Goal: Complete application form

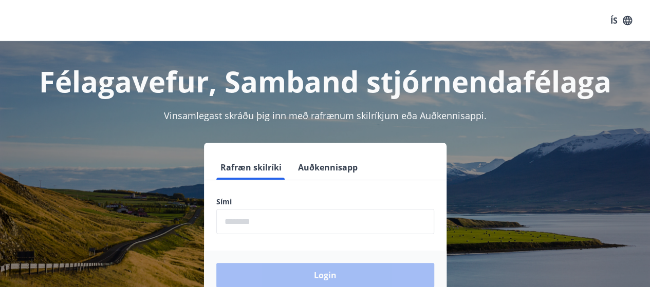
click at [247, 221] on input "phone" at bounding box center [325, 221] width 218 height 25
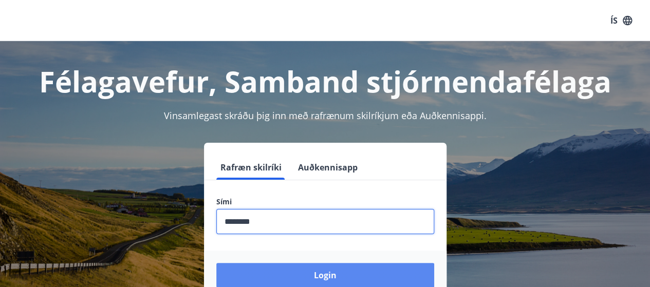
type input "********"
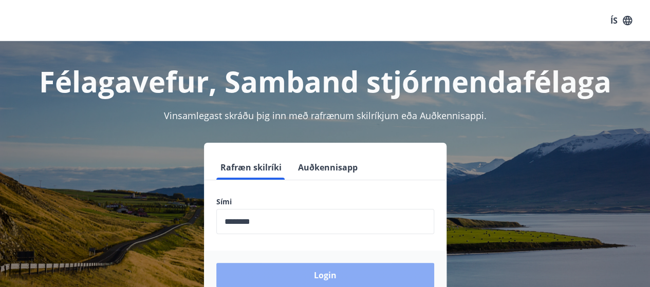
click at [301, 272] on button "Login" at bounding box center [325, 275] width 218 height 25
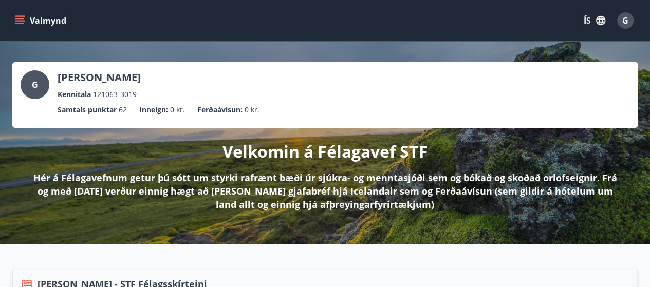
click at [16, 18] on icon "menu" at bounding box center [19, 18] width 9 height 1
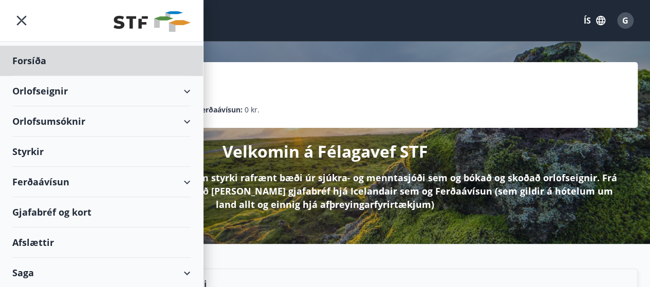
click at [31, 150] on div "Styrkir" at bounding box center [101, 152] width 178 height 30
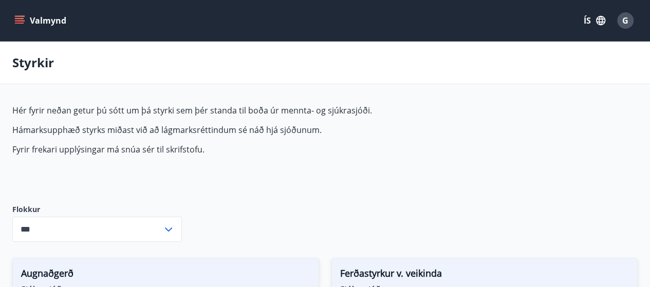
type input "***"
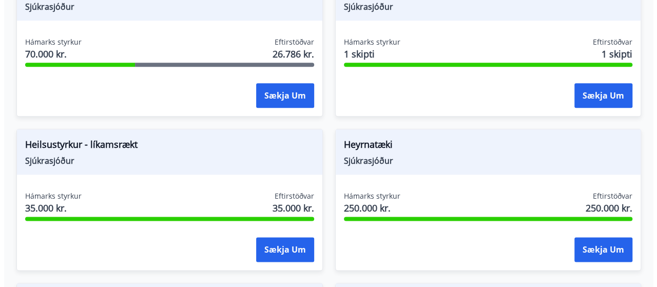
scroll to position [599, 0]
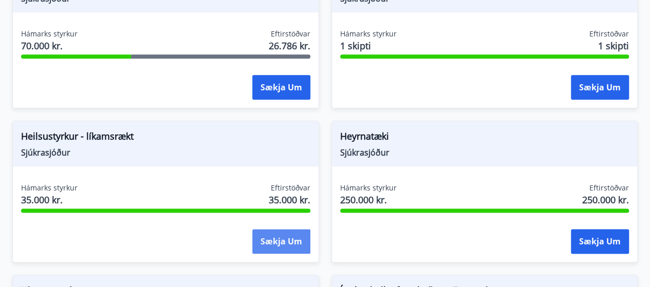
click at [274, 238] on button "Sækja um" at bounding box center [281, 241] width 58 height 25
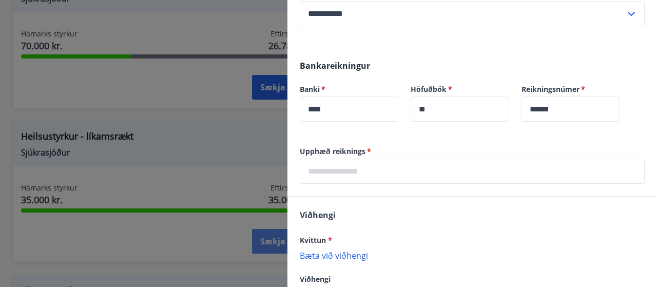
scroll to position [286, 0]
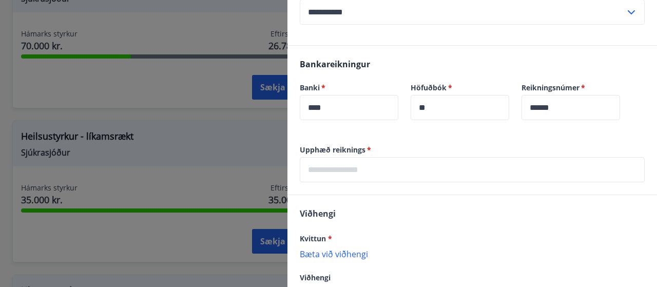
click at [394, 172] on input "text" at bounding box center [472, 169] width 345 height 25
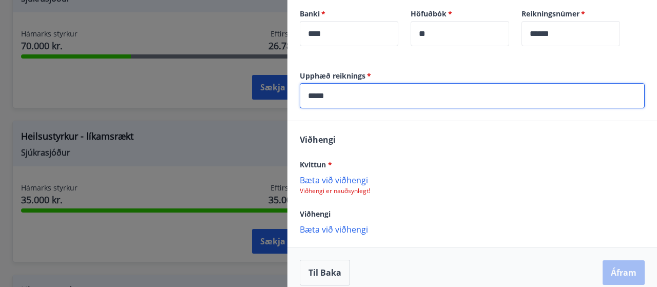
scroll to position [370, 0]
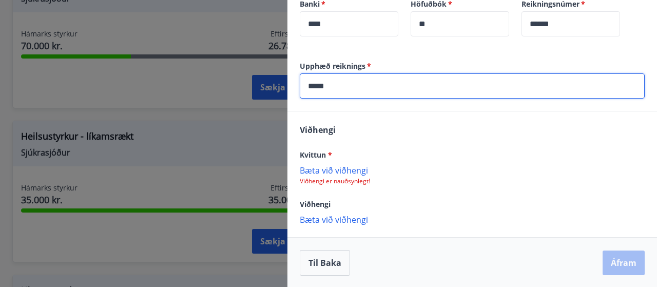
type input "*****"
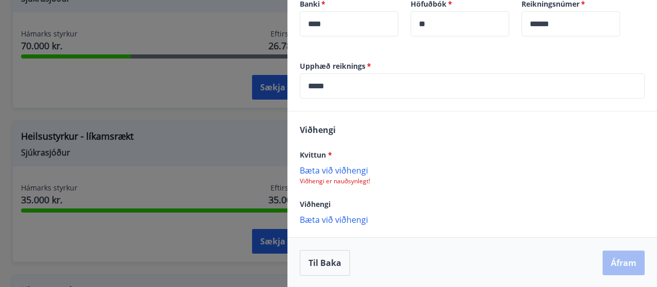
click at [326, 170] on p "Bæta við viðhengi" at bounding box center [472, 170] width 345 height 10
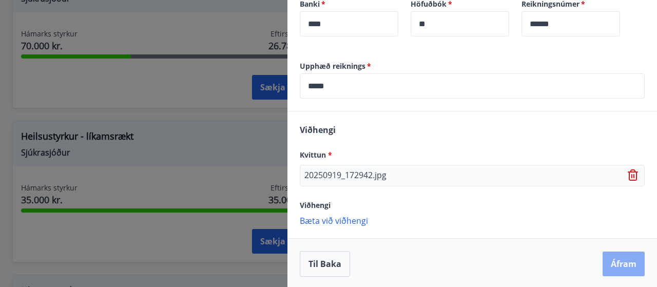
click at [620, 255] on button "Áfram" at bounding box center [624, 264] width 42 height 25
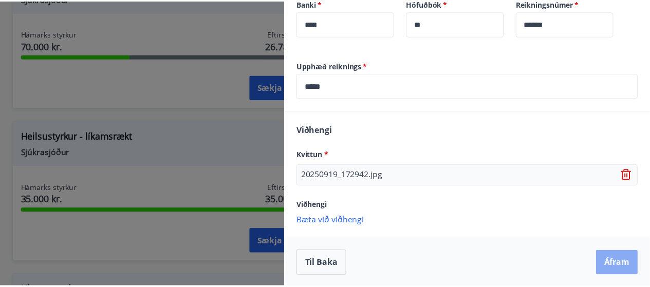
scroll to position [0, 0]
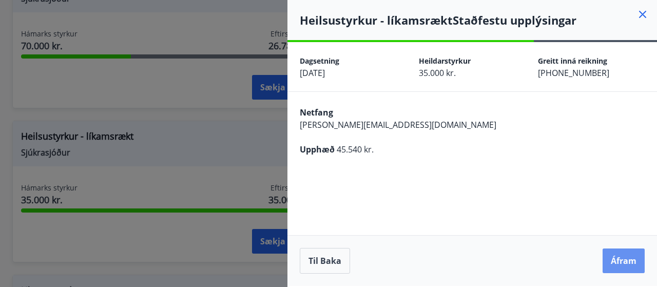
click at [620, 255] on button "Áfram" at bounding box center [624, 261] width 42 height 25
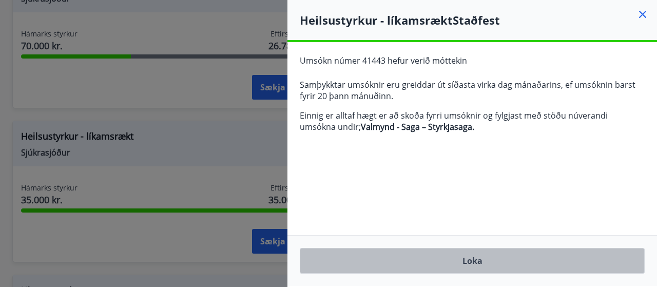
click at [470, 263] on button "Loka" at bounding box center [472, 261] width 345 height 26
